Goal: Task Accomplishment & Management: Complete application form

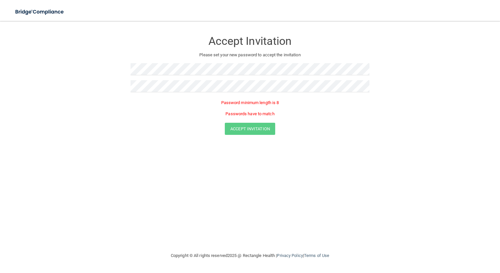
click at [197, 175] on div "Accept Invitation Please set your new password to accept the invitation Passwor…" at bounding box center [249, 135] width 473 height 217
click at [133, 96] on div at bounding box center [249, 88] width 239 height 17
click at [87, 118] on div "Accept Invitation" at bounding box center [249, 117] width 483 height 12
click at [159, 85] on form "Accept Invitation Please set your new password to accept the invitation Passwor…" at bounding box center [249, 79] width 473 height 104
click at [150, 87] on form "Accept Invitation Please set your new password to accept the invitation Passwor…" at bounding box center [249, 79] width 473 height 104
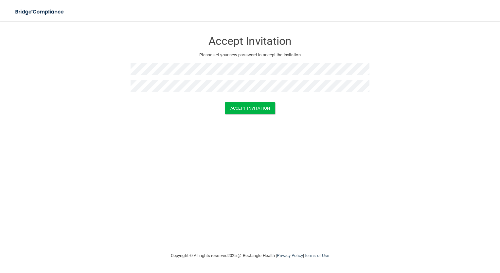
click at [47, 160] on div "Accept Invitation Please set your new password to accept the invitation Accept …" at bounding box center [249, 135] width 473 height 217
click at [233, 109] on button "Accept Invitation" at bounding box center [250, 108] width 50 height 12
click at [125, 119] on div "Accept Invitation" at bounding box center [249, 117] width 483 height 12
click at [107, 102] on form "Accept Invitation Please set your new password to accept the invitation Token i…" at bounding box center [249, 79] width 473 height 104
click at [265, 168] on div "Accept Invitation Please set your new password to accept the invitation Token i…" at bounding box center [249, 135] width 473 height 217
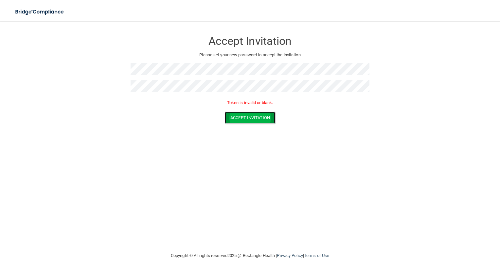
click at [239, 120] on button "Accept Invitation" at bounding box center [250, 117] width 50 height 12
click at [265, 119] on button "Accept Invitation" at bounding box center [250, 117] width 50 height 12
click at [84, 73] on form "Accept Invitation Please set your new password to accept the invitation Token i…" at bounding box center [249, 79] width 473 height 104
click at [119, 94] on form "Accept Invitation Please set your new password to accept the invitation Accept …" at bounding box center [249, 74] width 473 height 94
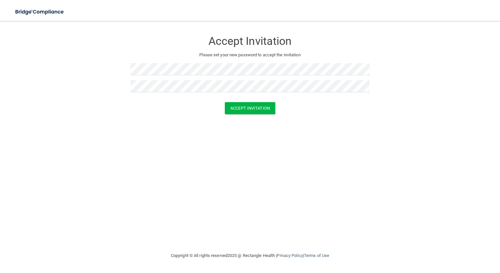
click at [106, 137] on div "Accept Invitation Please set your new password to accept the invitation Accept …" at bounding box center [249, 135] width 473 height 217
click at [251, 105] on button "Accept Invitation" at bounding box center [250, 108] width 50 height 12
